Goal: Task Accomplishment & Management: Use online tool/utility

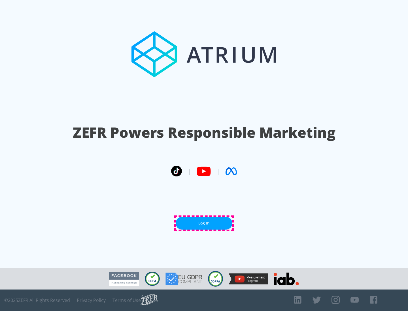
click at [204, 223] on link "Log In" at bounding box center [204, 223] width 57 height 13
